Goal: Communication & Community: Ask a question

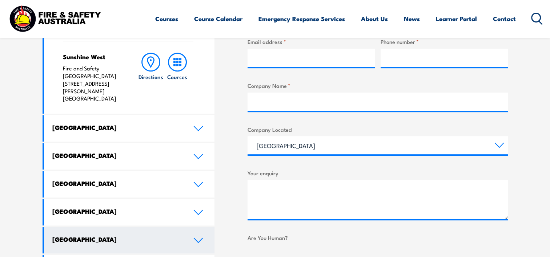
scroll to position [327, 0]
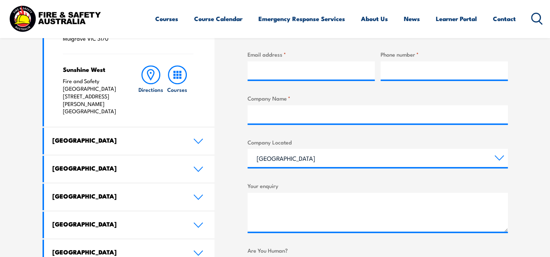
click at [181, 136] on h4 "[GEOGRAPHIC_DATA]" at bounding box center [117, 140] width 130 height 8
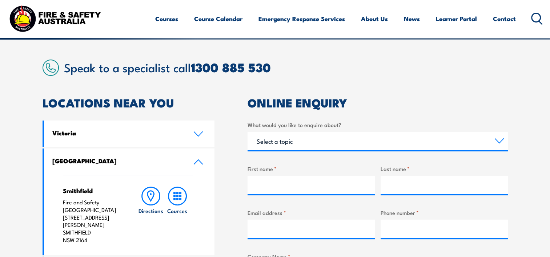
scroll to position [0, 0]
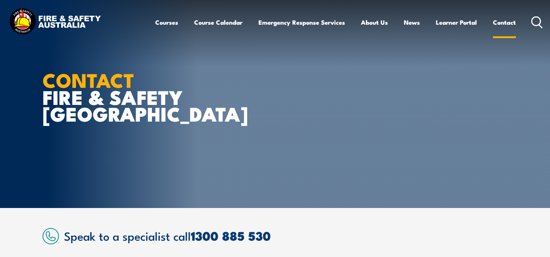
click at [494, 20] on link "Contact" at bounding box center [504, 22] width 23 height 19
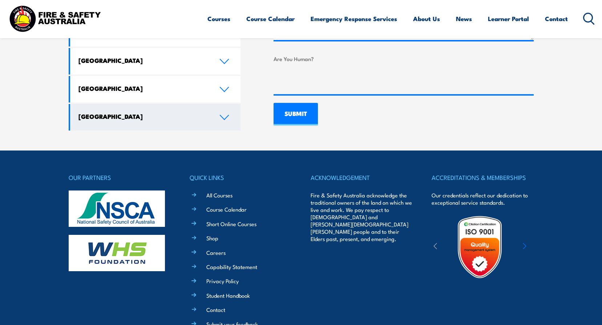
scroll to position [581, 0]
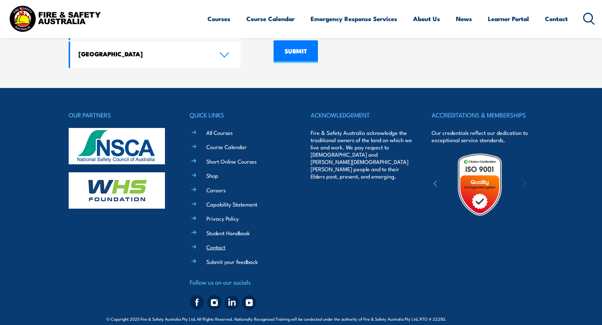
click at [219, 243] on link "Contact" at bounding box center [215, 247] width 19 height 8
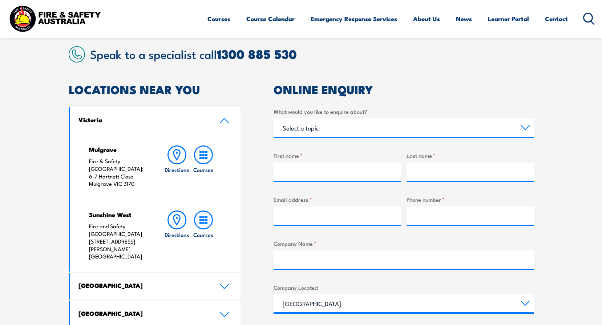
scroll to position [182, 0]
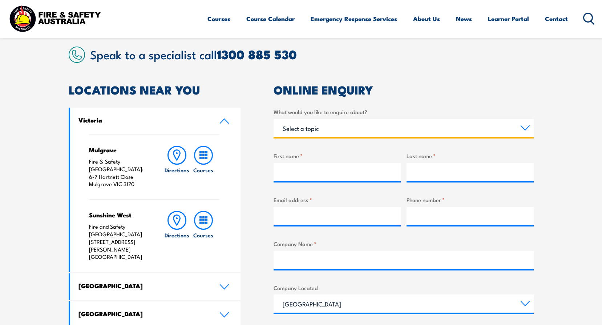
click at [328, 128] on select "Select a topic Training Emergency Response Services General Enquiry" at bounding box center [404, 128] width 260 height 18
click at [274, 119] on select "Select a topic Training Emergency Response Services General Enquiry" at bounding box center [404, 128] width 260 height 18
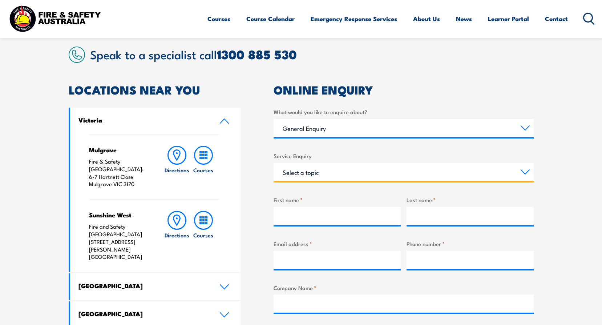
click at [317, 173] on select "Select a topic Assistance in completing an online enrolment booking Request a c…" at bounding box center [404, 172] width 260 height 18
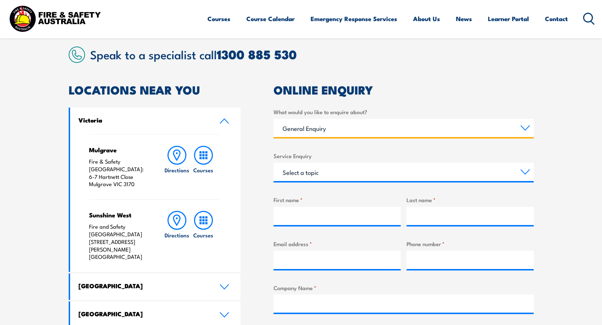
click at [316, 126] on select "Select a topic Training Emergency Response Services General Enquiry" at bounding box center [404, 128] width 260 height 18
select select "Training"
click at [274, 119] on select "Select a topic Training Emergency Response Services General Enquiry" at bounding box center [404, 128] width 260 height 18
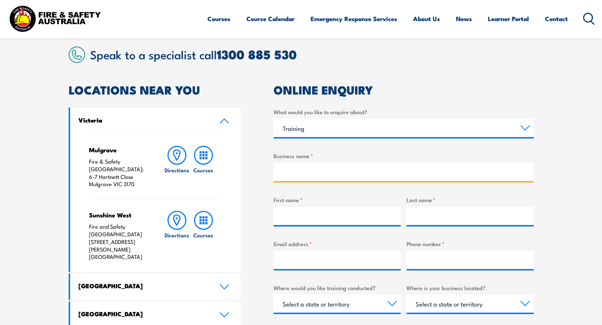
click at [319, 170] on input "Business name *" at bounding box center [404, 172] width 260 height 18
type input "-CVCheck"
type input "[PERSON_NAME]"
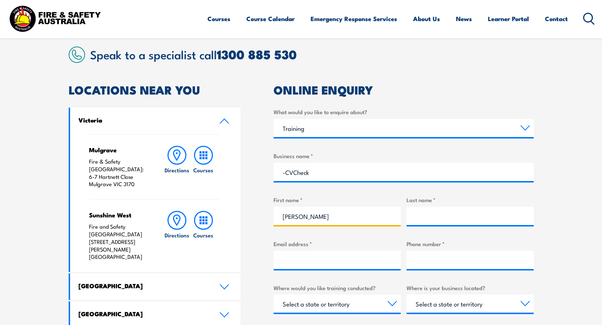
type input "Di Carlo"
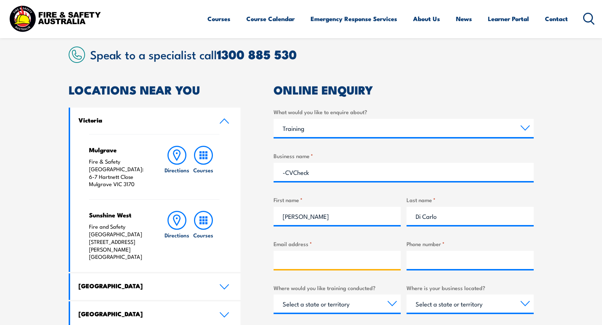
type input "[EMAIL_ADDRESS][DOMAIN_NAME]"
type input "893883000"
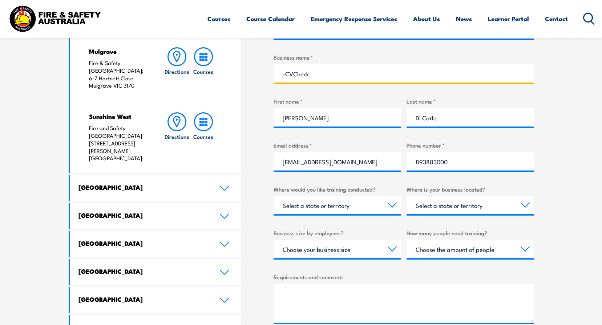
scroll to position [291, 0]
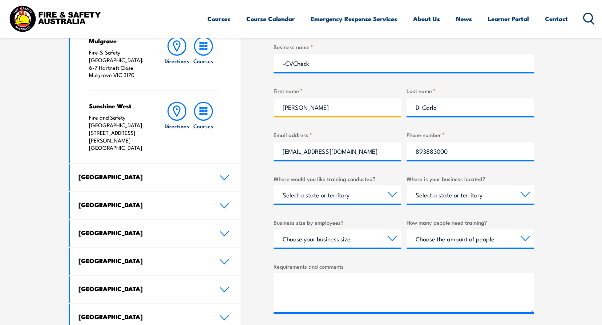
drag, startPoint x: 256, startPoint y: 107, endPoint x: 213, endPoint y: 98, distance: 44.5
click at [216, 100] on div "LOCATIONS NEAR YOU [GEOGRAPHIC_DATA][PERSON_NAME] Fire & Safety [GEOGRAPHIC_DAT…" at bounding box center [301, 186] width 465 height 422
type input "Mik"
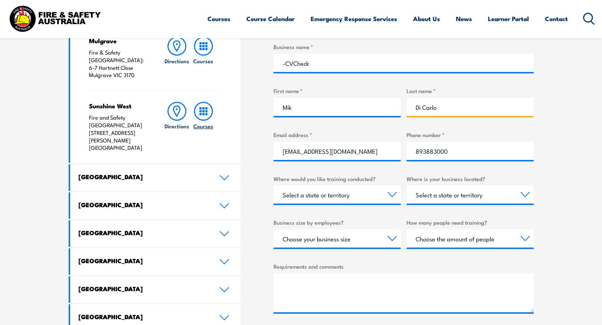
type input "="
type input "-"
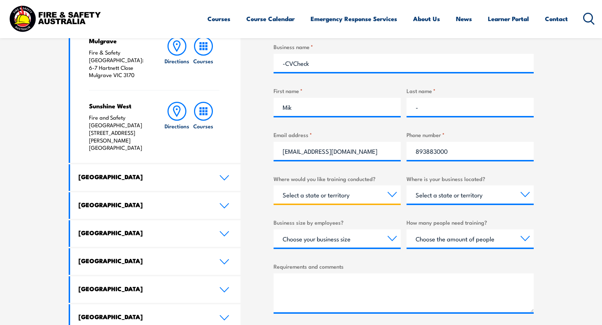
drag, startPoint x: 351, startPoint y: 193, endPoint x: 348, endPoint y: 198, distance: 5.7
click at [351, 193] on select "Select a state or territory Nationally - multiple locations [GEOGRAPHIC_DATA] […" at bounding box center [337, 194] width 127 height 18
select select "[GEOGRAPHIC_DATA]"
click at [274, 185] on select "Select a state or territory Nationally - multiple locations [GEOGRAPHIC_DATA] […" at bounding box center [337, 194] width 127 height 18
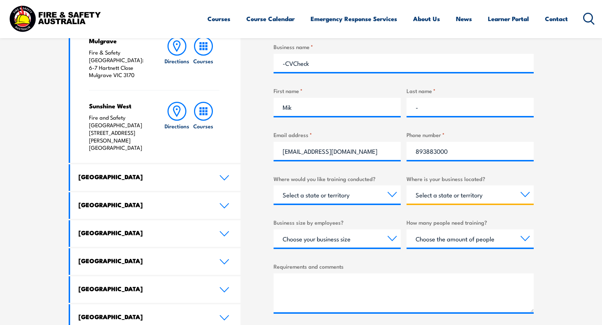
click at [435, 191] on select "Select a state or territory [GEOGRAPHIC_DATA] [GEOGRAPHIC_DATA] [GEOGRAPHIC_DAT…" at bounding box center [469, 194] width 127 height 18
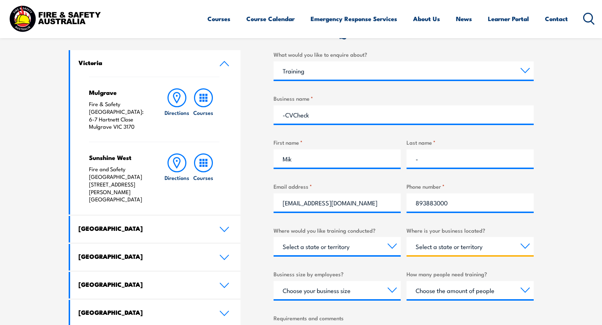
scroll to position [182, 0]
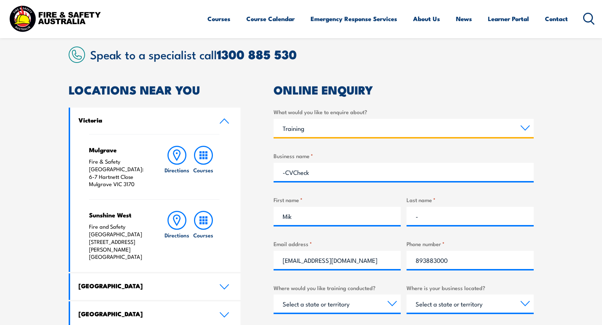
click at [323, 129] on select "Select a topic Training Emergency Response Services General Enquiry" at bounding box center [404, 128] width 260 height 18
select select "General Enquiry"
click at [274, 119] on select "Select a topic Training Emergency Response Services General Enquiry" at bounding box center [404, 128] width 260 height 18
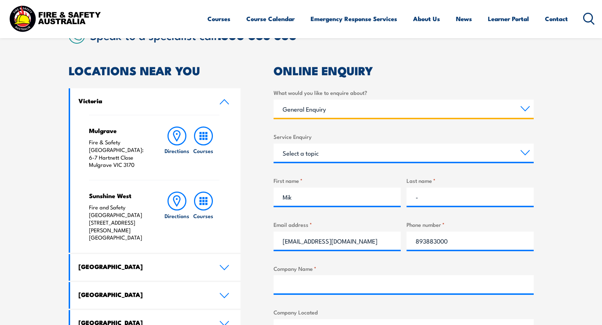
scroll to position [218, 0]
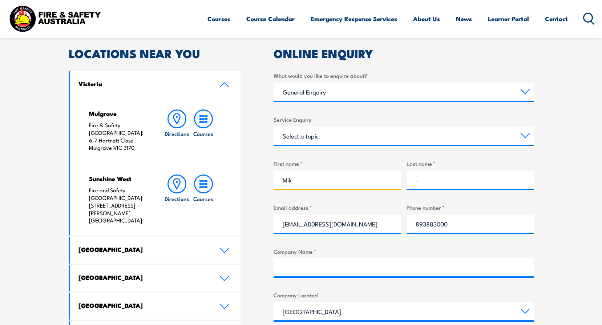
drag, startPoint x: 316, startPoint y: 174, endPoint x: 312, endPoint y: 180, distance: 7.2
click at [316, 174] on input "Mik" at bounding box center [337, 179] width 127 height 18
type input "[PERSON_NAME]"
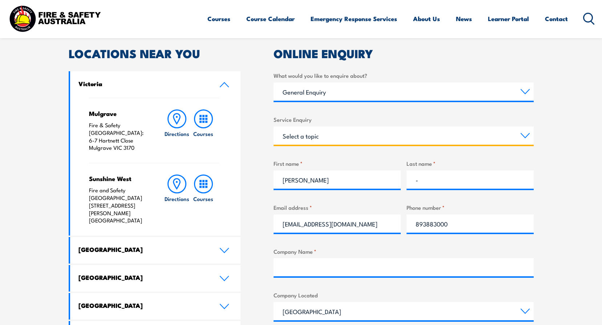
click at [343, 129] on select "Select a topic Assistance in completing an online enrolment booking Request a c…" at bounding box center [404, 135] width 260 height 18
select select "Other"
click at [274, 126] on select "Select a topic Assistance in completing an online enrolment booking Request a c…" at bounding box center [404, 135] width 260 height 18
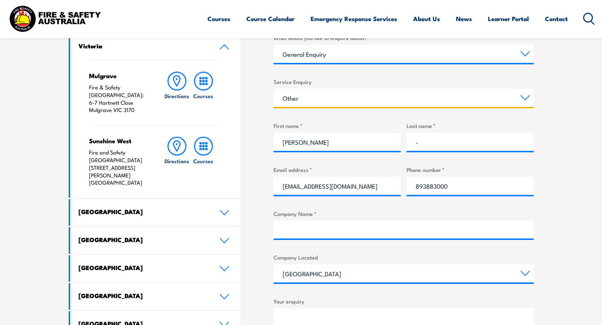
scroll to position [327, 0]
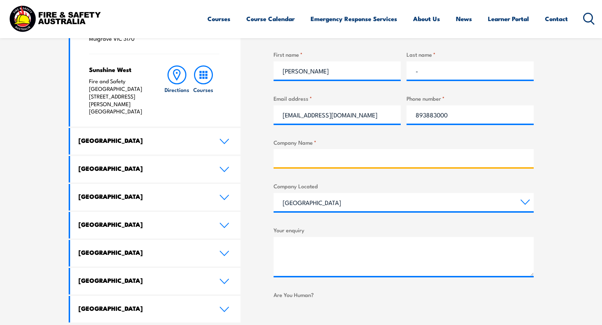
drag, startPoint x: 330, startPoint y: 151, endPoint x: 325, endPoint y: 155, distance: 6.5
click at [330, 151] on input "Company Name *" at bounding box center [404, 158] width 260 height 18
click at [284, 160] on input "-CVCheck" at bounding box center [404, 158] width 260 height 18
type input "CVCheck"
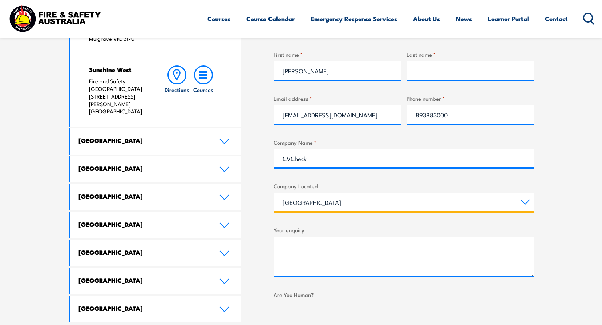
click at [304, 203] on select "[GEOGRAPHIC_DATA] [GEOGRAPHIC_DATA] [GEOGRAPHIC_DATA] [GEOGRAPHIC_DATA] [GEOGRA…" at bounding box center [404, 202] width 260 height 18
select select "[GEOGRAPHIC_DATA]"
click at [274, 193] on select "[GEOGRAPHIC_DATA] [GEOGRAPHIC_DATA] [GEOGRAPHIC_DATA] [GEOGRAPHIC_DATA] [GEOGRA…" at bounding box center [404, 202] width 260 height 18
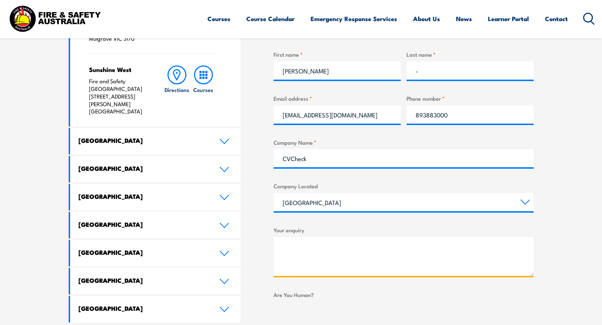
click at [317, 250] on textarea "Your enquiry" at bounding box center [404, 256] width 260 height 39
click at [357, 257] on textarea "Your enquiry" at bounding box center [404, 256] width 260 height 39
paste textarea "Hi Team, We have been asked to verify if a previous student obtained a qualific…"
click at [331, 256] on textarea "Hi Team, We have been asked to verify if a previous student obtained a qualific…" at bounding box center [404, 256] width 260 height 39
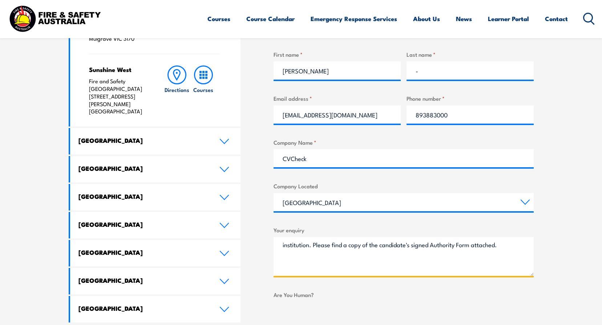
scroll to position [73, 0]
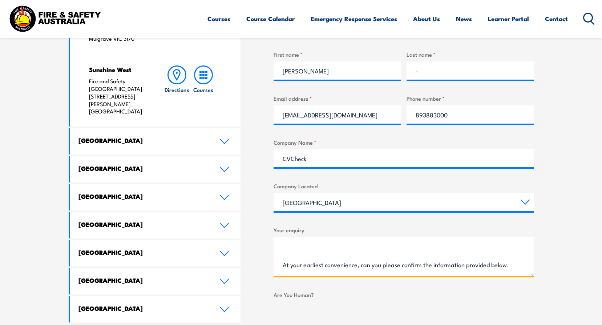
click at [348, 252] on textarea "Hi Team, We have been asked to verify if a previous student obtained a qualific…" at bounding box center [404, 256] width 260 height 39
click at [322, 267] on textarea "Hi Team, We have been asked to verify if a previous student obtained a qualific…" at bounding box center [404, 256] width 260 height 39
paste textarea "ational Safety Council of [GEOGRAPHIC_DATA]"
click at [411, 268] on textarea "Hi Team, We have been asked to verify if a previous student obtained a qualific…" at bounding box center [404, 256] width 260 height 39
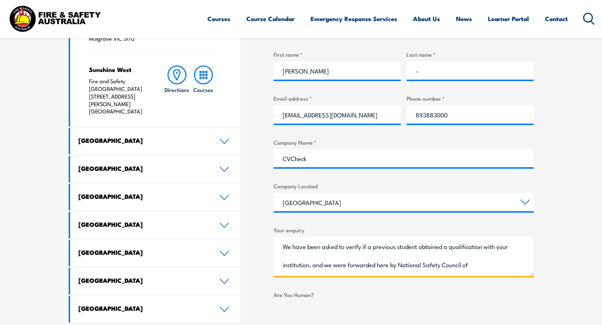
drag, startPoint x: 389, startPoint y: 266, endPoint x: 362, endPoint y: 262, distance: 27.5
click at [362, 262] on textarea "Hi Team, We have been asked to verify if a previous student obtained a qualific…" at bounding box center [404, 256] width 260 height 39
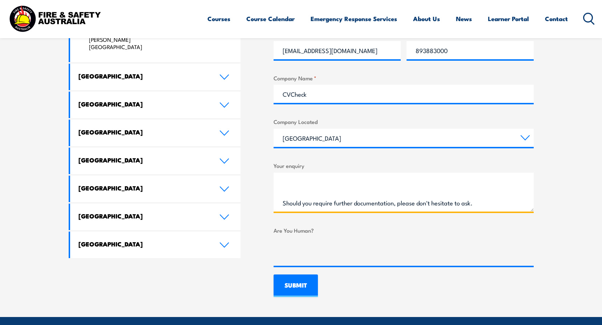
scroll to position [400, 0]
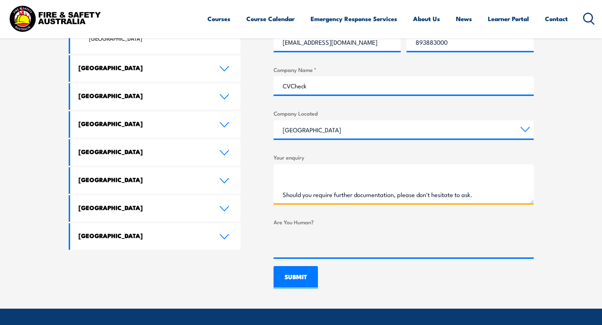
type textarea "Hi Team, We have been asked to verify if a previous student obtained a qualific…"
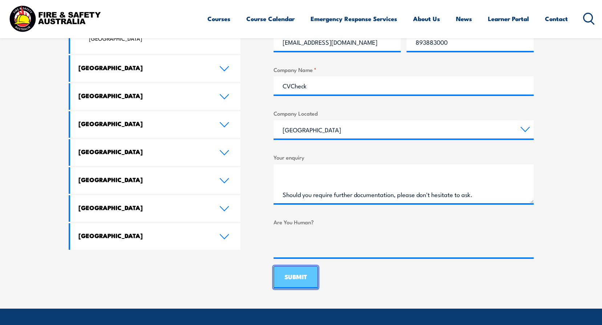
click at [298, 274] on input "SUBMIT" at bounding box center [296, 277] width 44 height 23
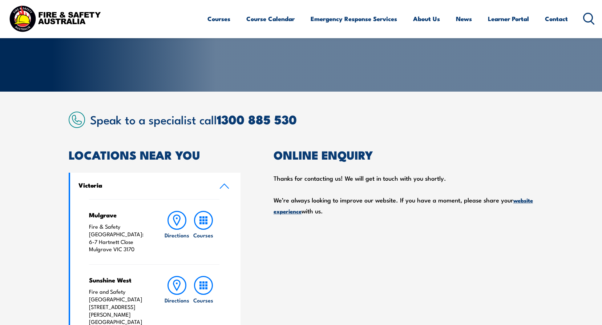
scroll to position [109, 0]
